Goal: Transaction & Acquisition: Purchase product/service

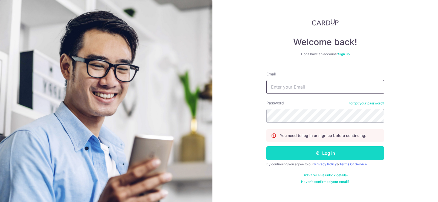
type input "xu_yong_chung@hotmail.com"
click at [319, 156] on button "Log in" at bounding box center [325, 153] width 118 height 14
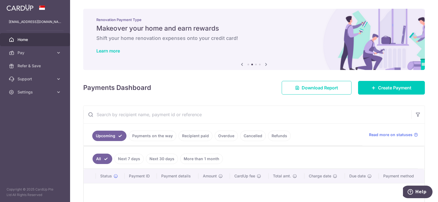
click at [241, 64] on icon at bounding box center [242, 64] width 7 height 7
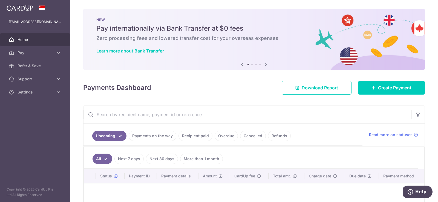
click at [266, 64] on icon at bounding box center [266, 64] width 7 height 7
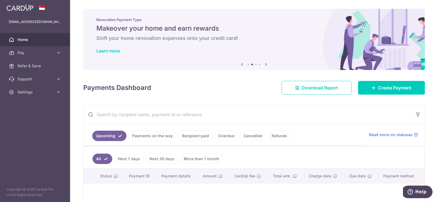
click at [266, 64] on icon at bounding box center [266, 64] width 7 height 7
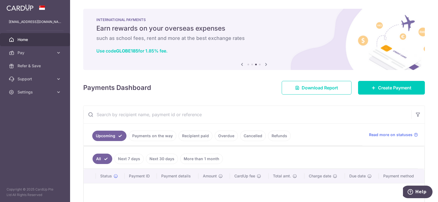
click at [266, 64] on icon at bounding box center [266, 64] width 7 height 7
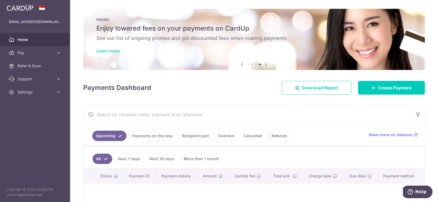
click at [110, 52] on link "Learn more" at bounding box center [108, 50] width 24 height 5
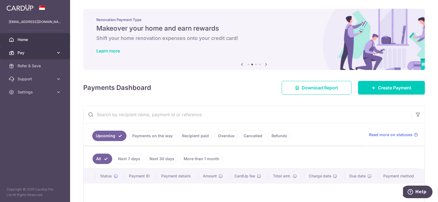
click at [60, 51] on icon at bounding box center [58, 52] width 5 height 5
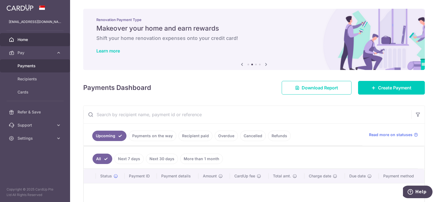
click at [47, 63] on span "Payments" at bounding box center [36, 65] width 36 height 5
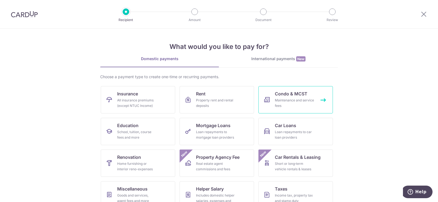
click at [278, 102] on div "Maintenance and service fees" at bounding box center [294, 103] width 39 height 11
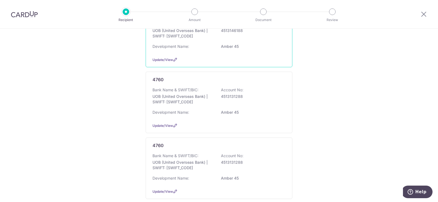
scroll to position [82, 0]
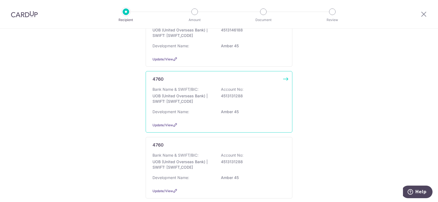
click at [215, 100] on div "Bank Name & SWIFT/BIC: UOB (United Overseas Bank) | SWIFT: UOVBSGSGXXX Account …" at bounding box center [218, 97] width 133 height 20
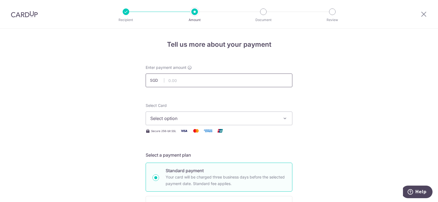
click at [195, 82] on input "text" at bounding box center [219, 81] width 147 height 14
type input "2,168.79"
click at [194, 117] on span "Select option" at bounding box center [214, 118] width 128 height 7
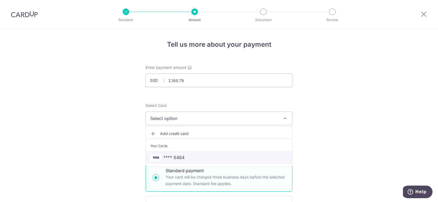
click at [183, 156] on span "**** 6464" at bounding box center [173, 157] width 21 height 7
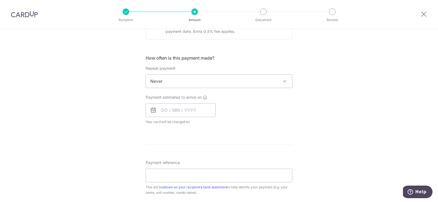
scroll to position [192, 0]
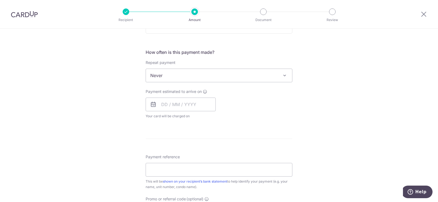
click at [195, 80] on span "Never" at bounding box center [219, 75] width 146 height 13
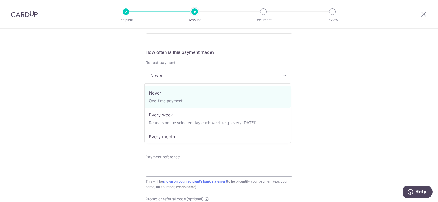
click at [194, 76] on span "Never" at bounding box center [219, 75] width 146 height 13
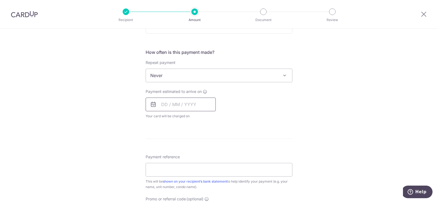
click at [177, 108] on input "text" at bounding box center [181, 105] width 70 height 14
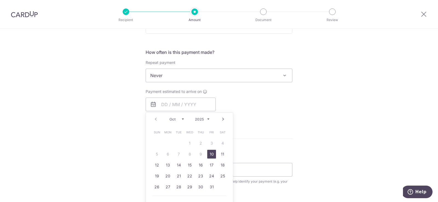
click at [209, 156] on link "10" at bounding box center [211, 154] width 9 height 9
type input "[DATE]"
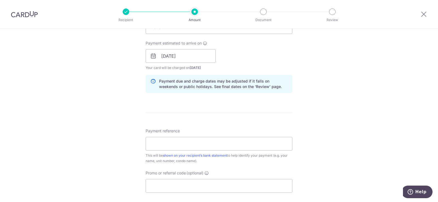
scroll to position [246, 0]
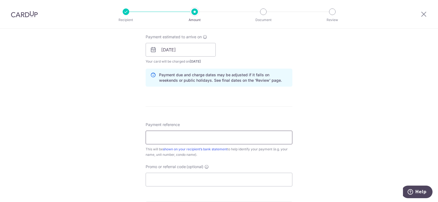
click at [228, 137] on input "Payment reference" at bounding box center [219, 138] width 147 height 14
click at [180, 136] on input "MF4760002120 and SF4760002120" at bounding box center [219, 138] width 147 height 14
click at [229, 141] on input "MF4760002259 and SF4760002120" at bounding box center [219, 138] width 147 height 14
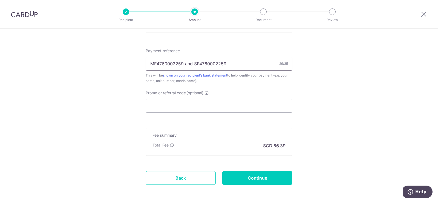
scroll to position [344, 0]
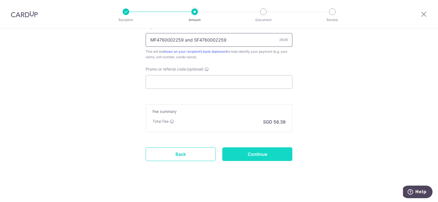
type input "MF4760002259 and SF4760002259"
click at [263, 152] on input "Continue" at bounding box center [257, 155] width 70 height 14
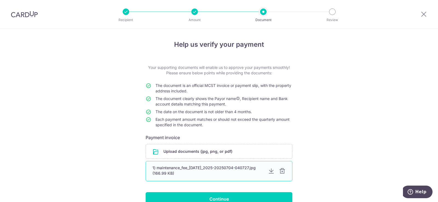
click at [281, 174] on div at bounding box center [282, 171] width 7 height 7
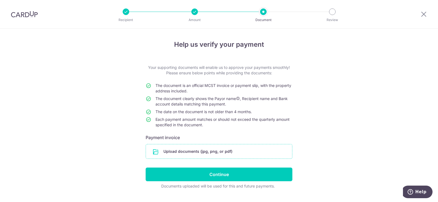
click at [229, 149] on input "file" at bounding box center [219, 152] width 146 height 14
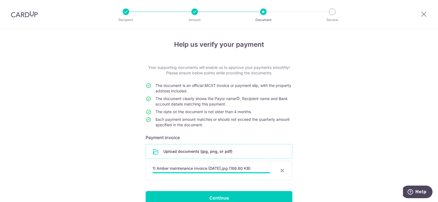
scroll to position [35, 0]
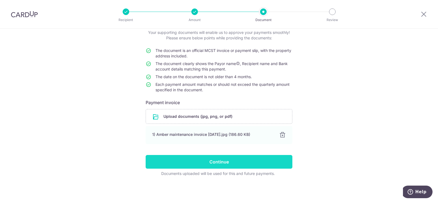
click at [240, 164] on input "Continue" at bounding box center [219, 162] width 147 height 14
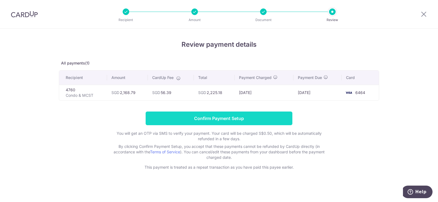
click at [223, 117] on input "Confirm Payment Setup" at bounding box center [219, 119] width 147 height 14
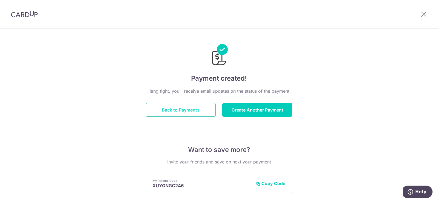
click at [195, 113] on button "Back to Payments" at bounding box center [181, 110] width 70 height 14
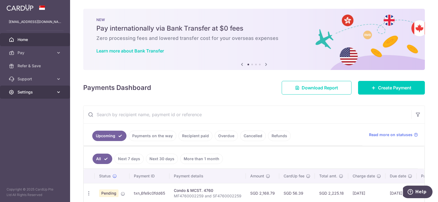
click at [51, 90] on span "Settings" at bounding box center [36, 92] width 36 height 5
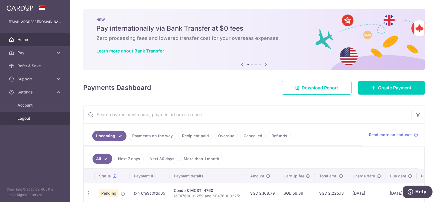
click at [28, 119] on span "Logout" at bounding box center [36, 118] width 36 height 5
